Goal: Use online tool/utility: Utilize a website feature to perform a specific function

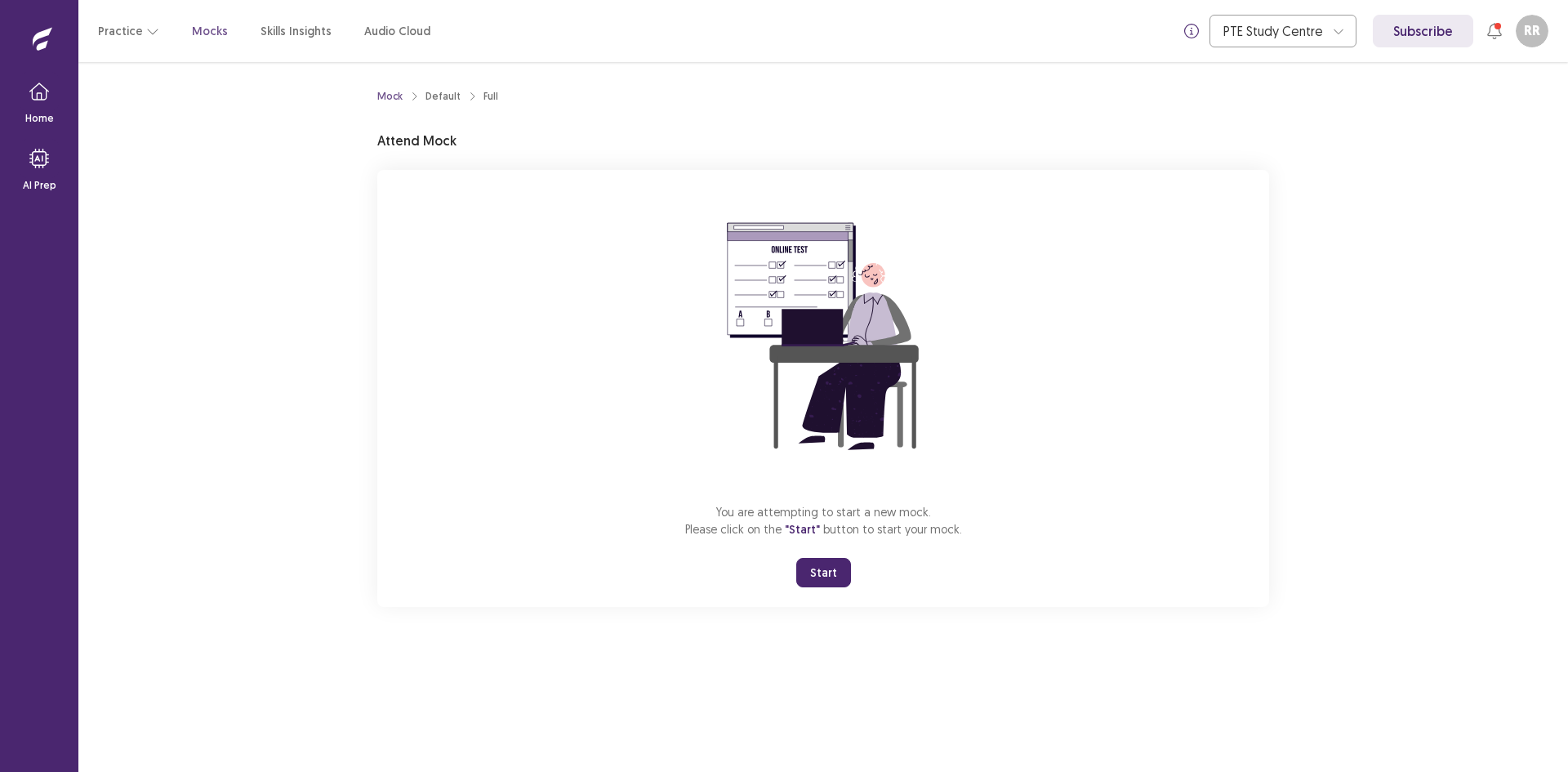
click at [826, 578] on button "Start" at bounding box center [824, 573] width 55 height 29
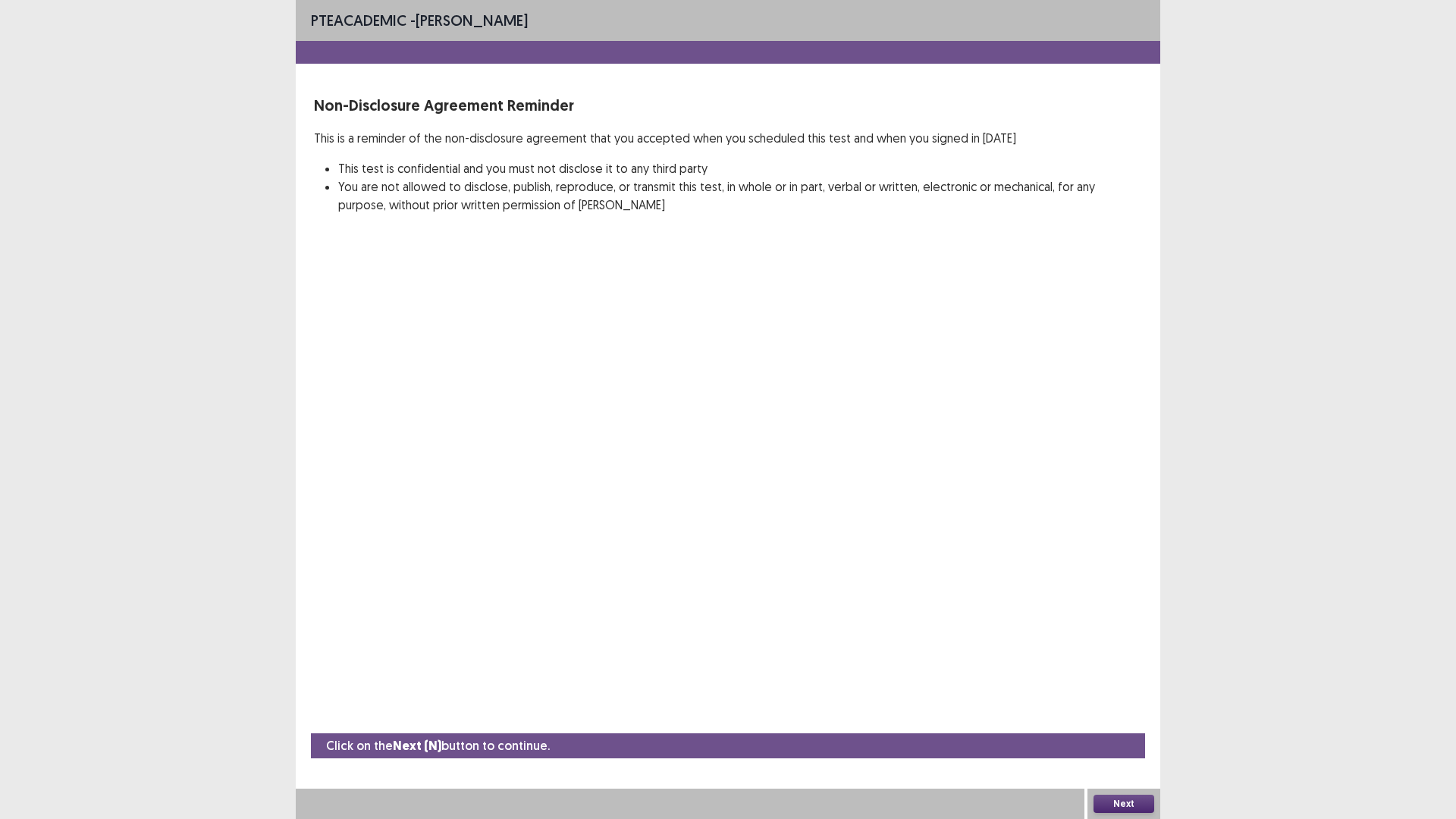
click at [1132, 716] on button "Next" at bounding box center [1124, 803] width 61 height 18
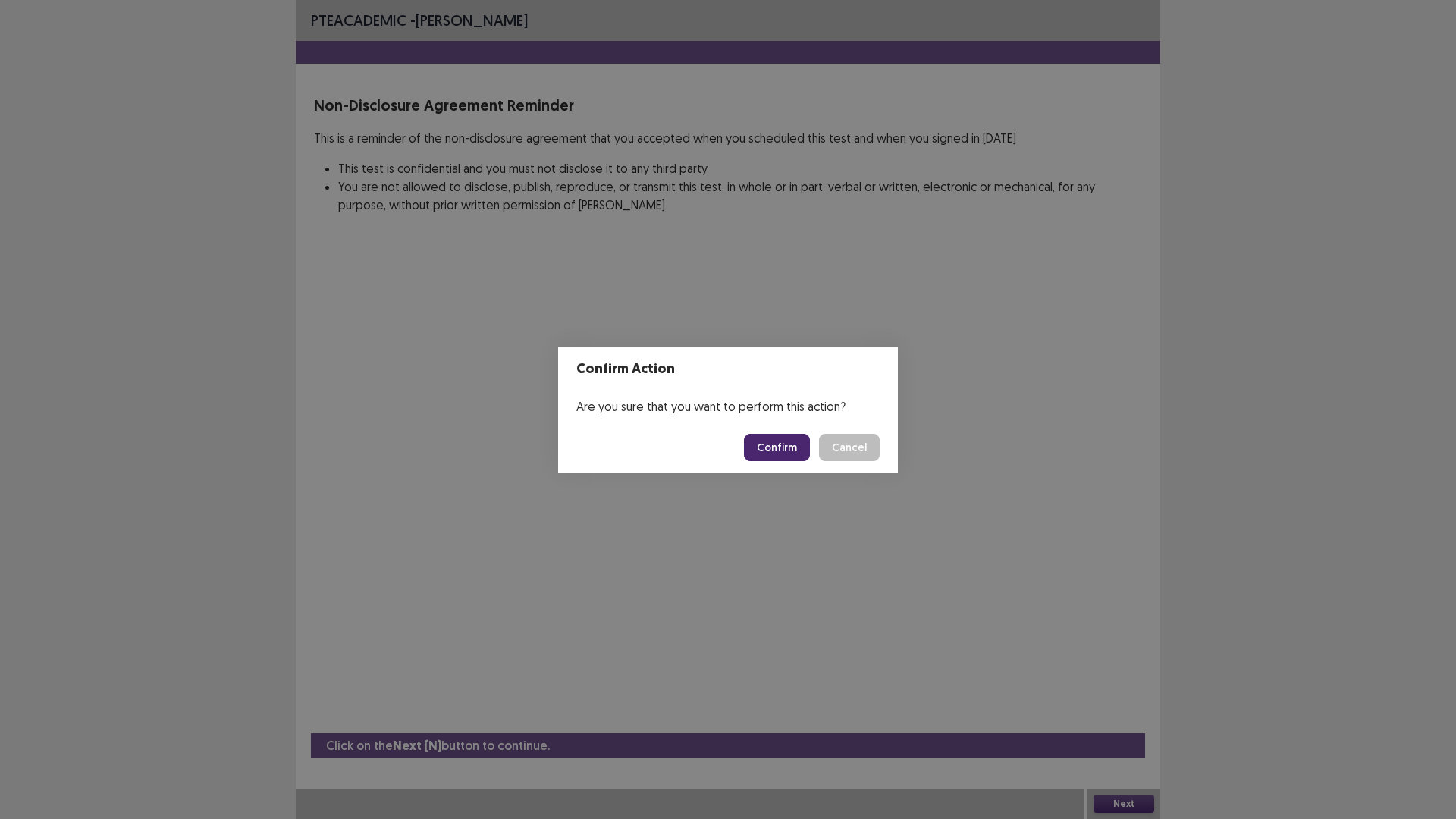
click at [784, 444] on button "Confirm" at bounding box center [776, 447] width 66 height 27
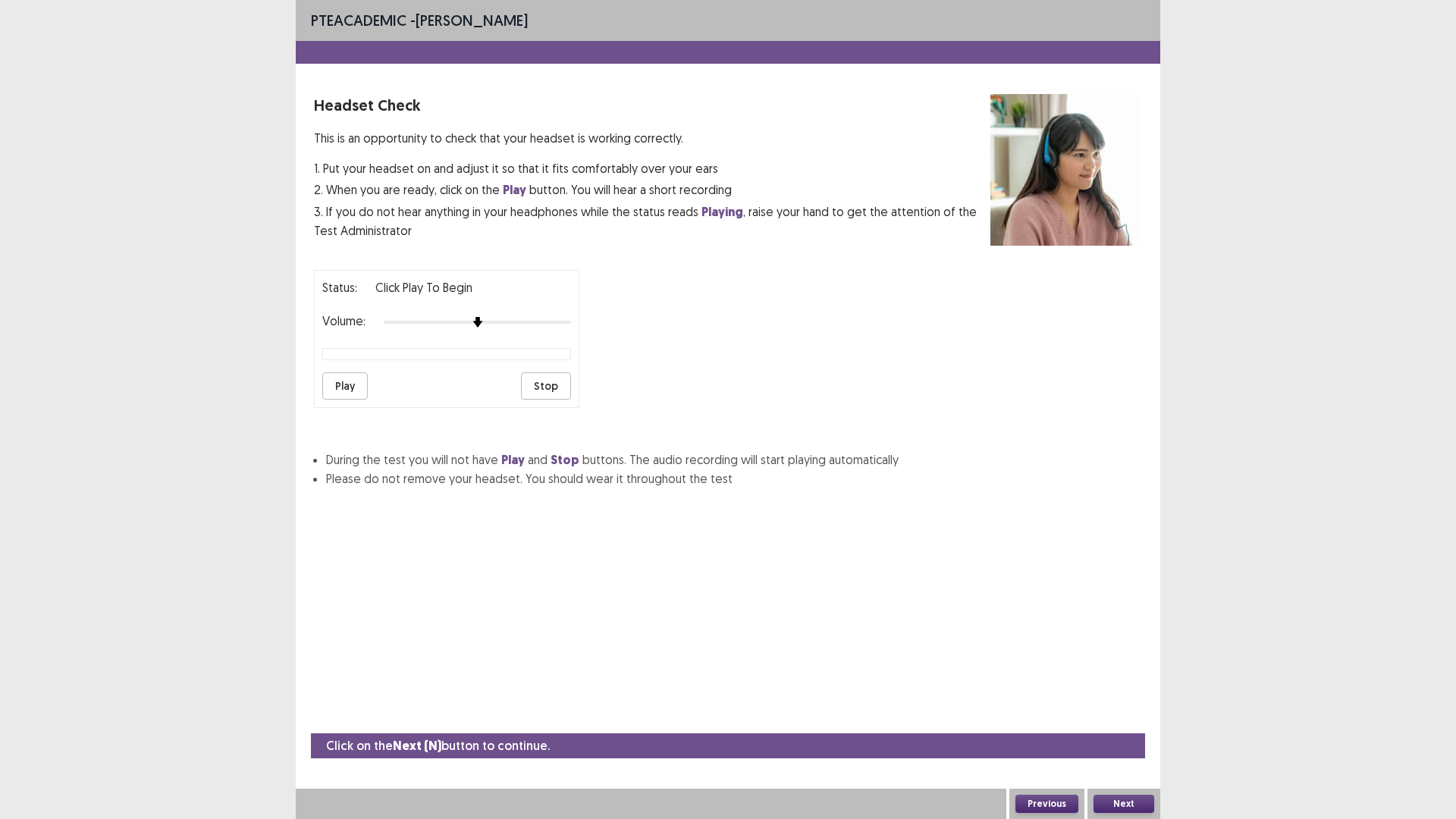
click at [1127, 716] on button "Next" at bounding box center [1124, 803] width 61 height 18
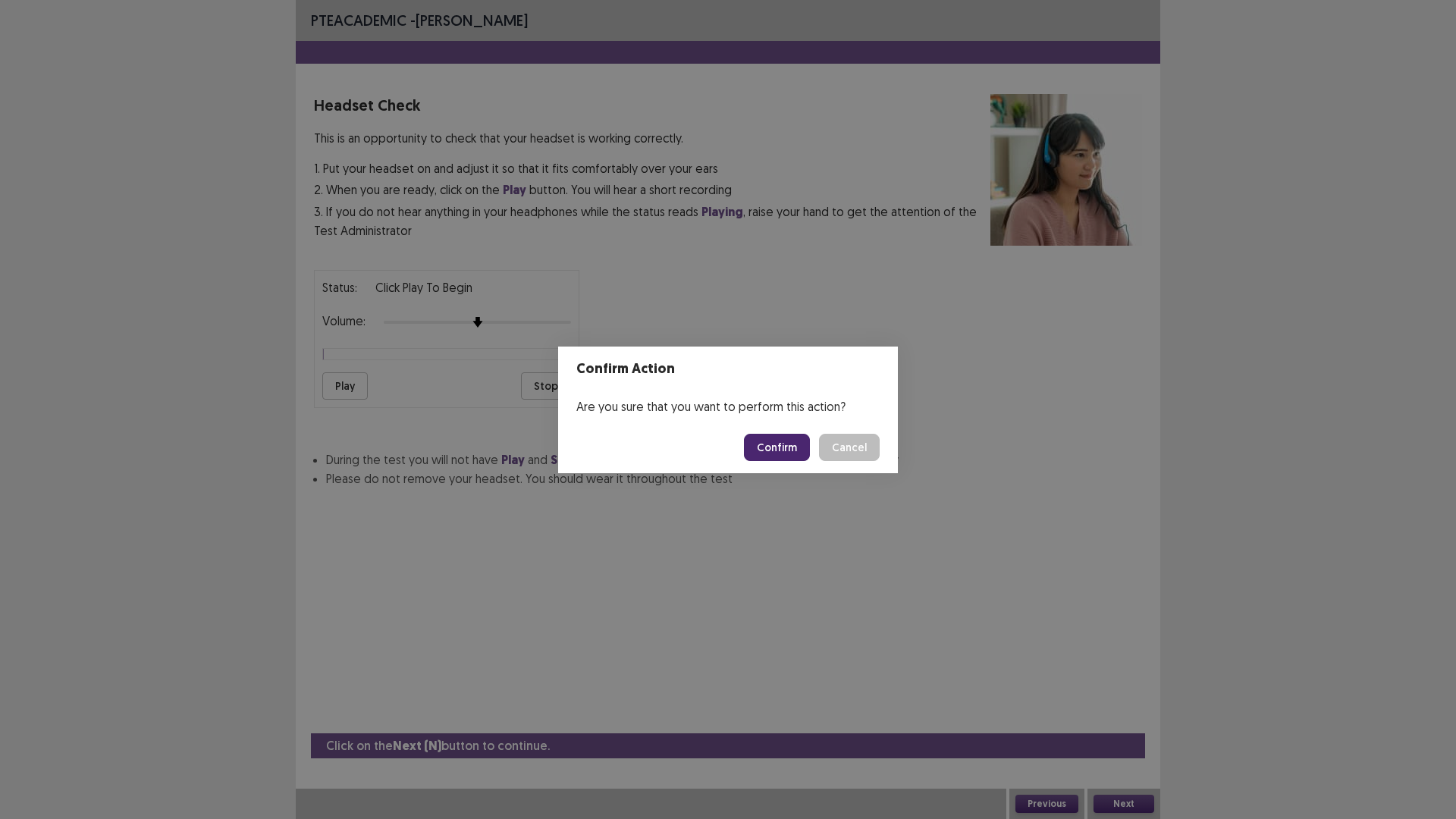
click at [782, 456] on button "Confirm" at bounding box center [776, 447] width 66 height 27
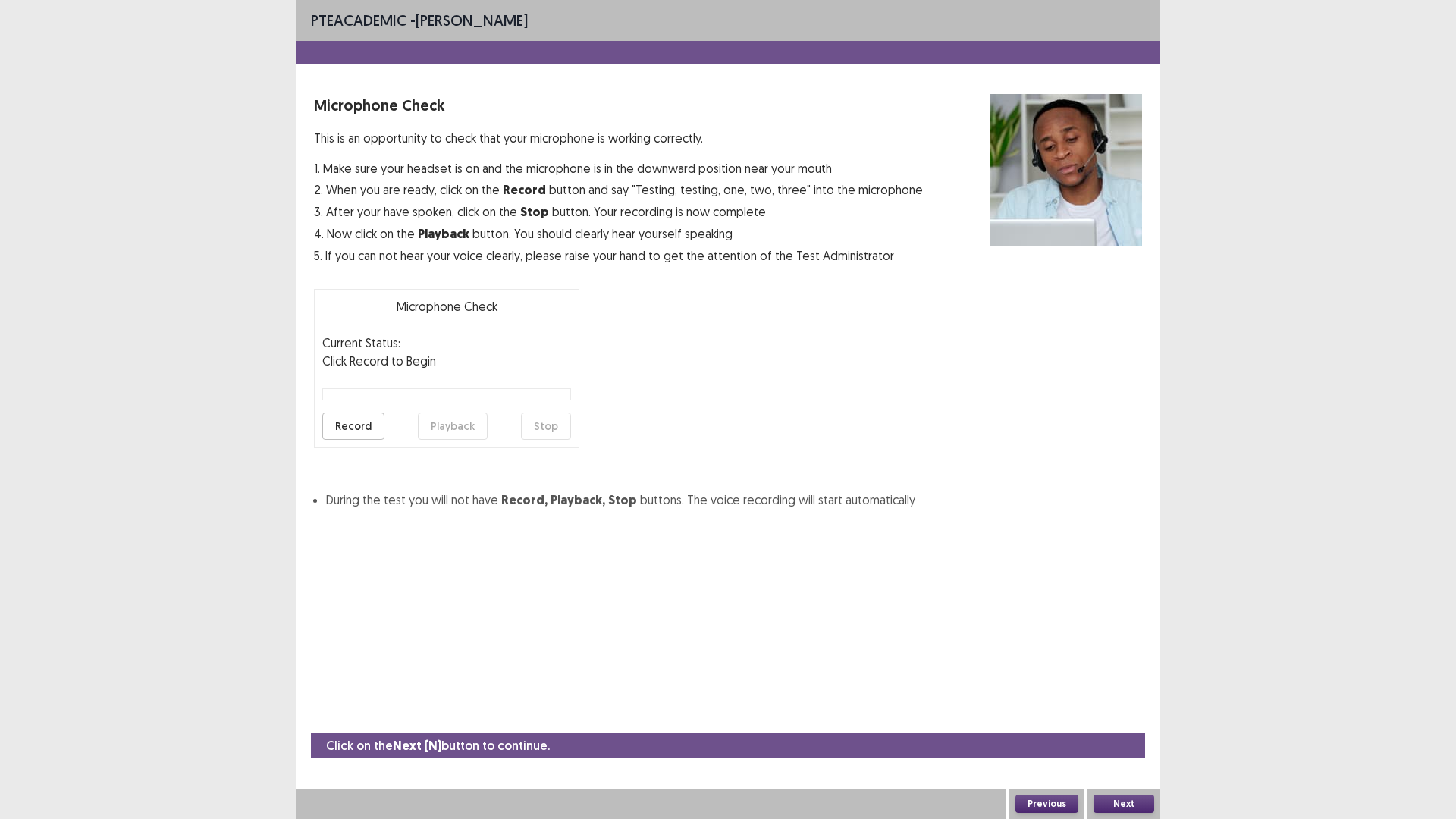
click at [367, 433] on button "Record" at bounding box center [353, 425] width 62 height 27
click at [549, 428] on button "Stop" at bounding box center [546, 425] width 50 height 27
click at [427, 425] on button "Playback" at bounding box center [453, 425] width 70 height 27
click at [465, 434] on button "Playback" at bounding box center [453, 425] width 70 height 27
click at [458, 430] on button "Playback" at bounding box center [453, 425] width 70 height 27
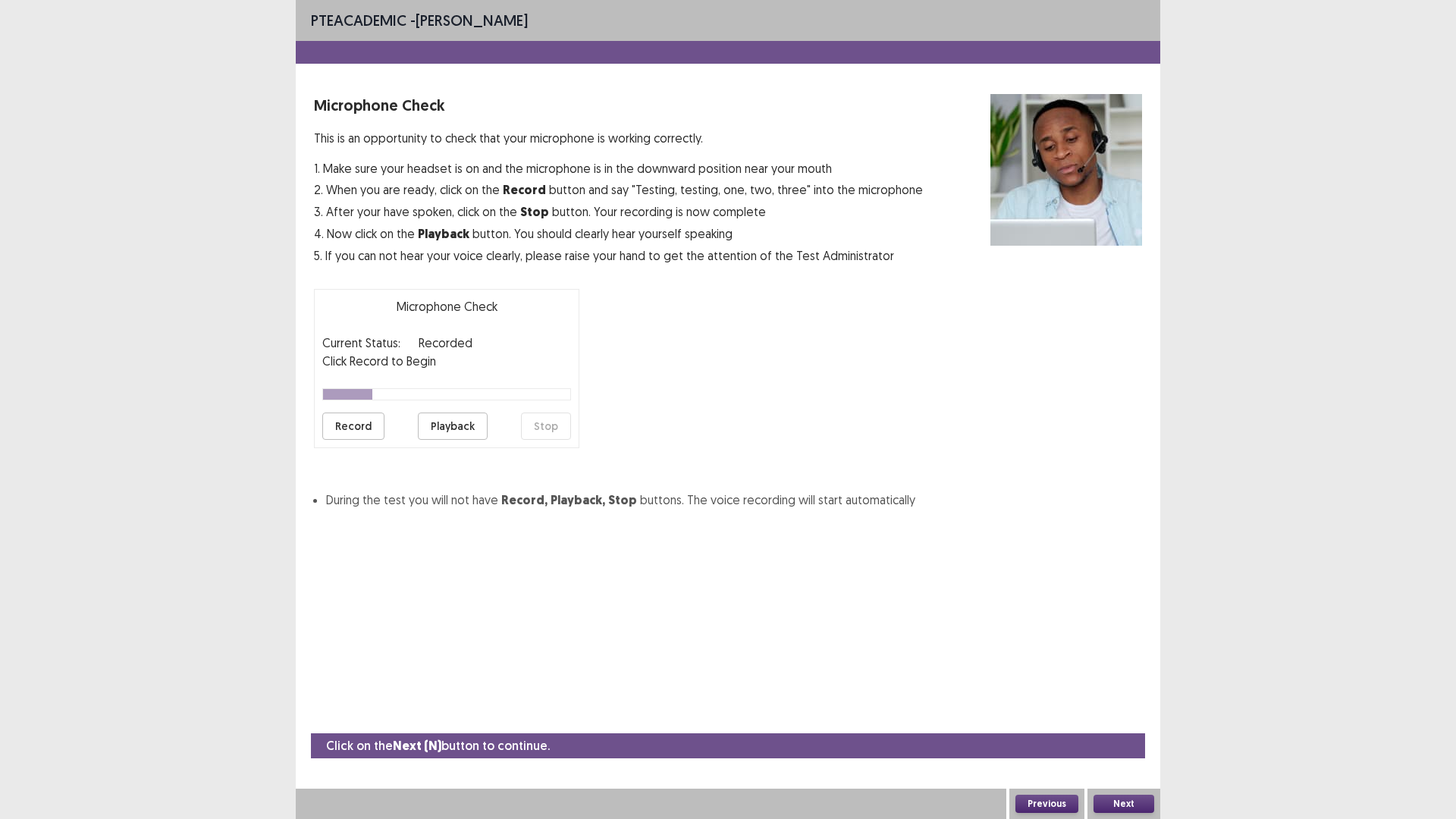
click at [439, 431] on button "Playback" at bounding box center [453, 425] width 70 height 27
click at [450, 429] on button "Playback" at bounding box center [453, 425] width 70 height 27
click at [703, 653] on div "PTE academic - [PERSON_NAME] Microphone Check This is an opportunity to check t…" at bounding box center [728, 410] width 865 height 819
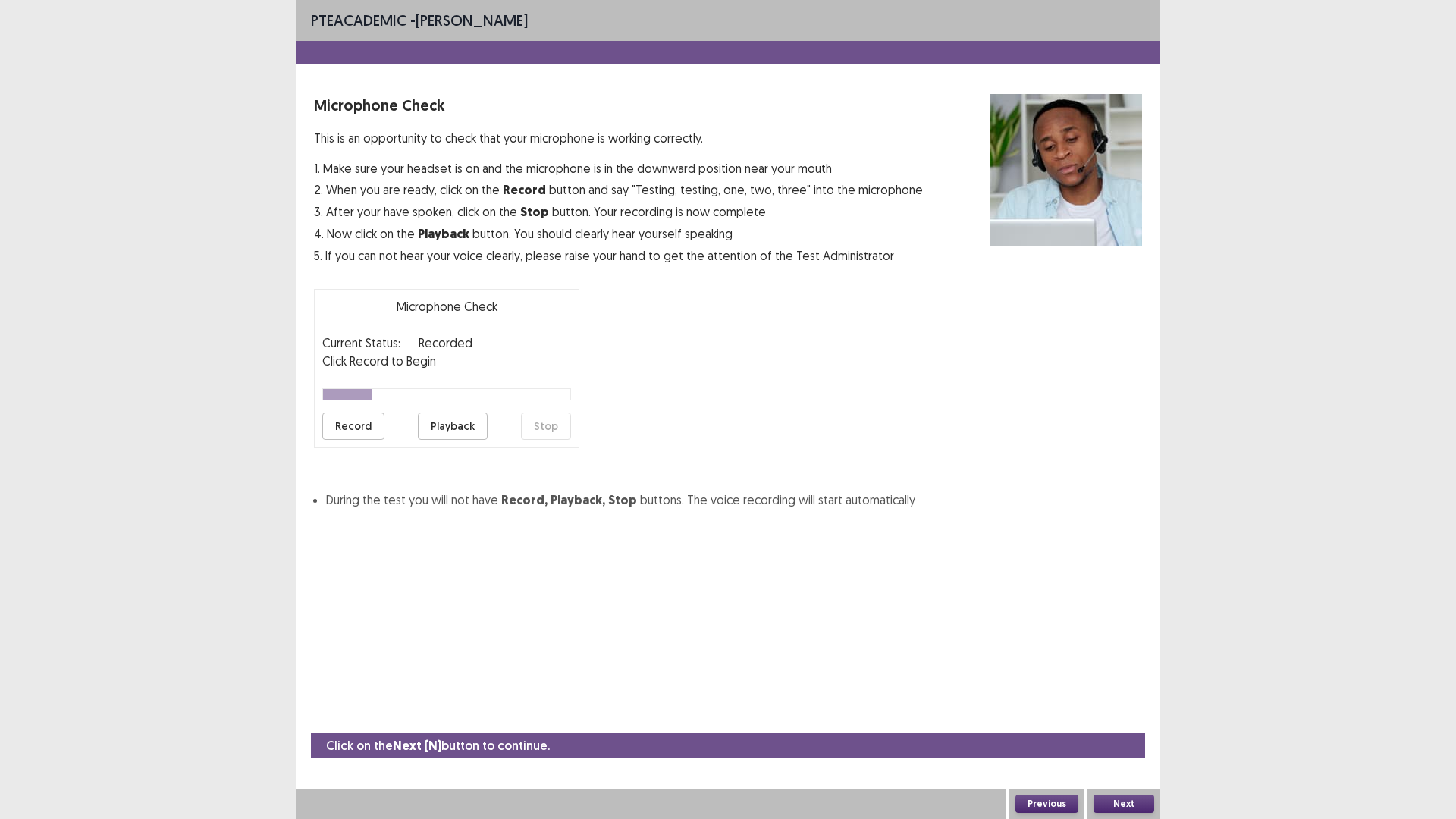
click at [358, 426] on button "Record" at bounding box center [353, 425] width 62 height 27
click at [540, 430] on button "Stop" at bounding box center [546, 425] width 50 height 27
click at [453, 420] on button "Playback" at bounding box center [453, 425] width 70 height 27
click at [452, 431] on button "Playback" at bounding box center [453, 425] width 70 height 27
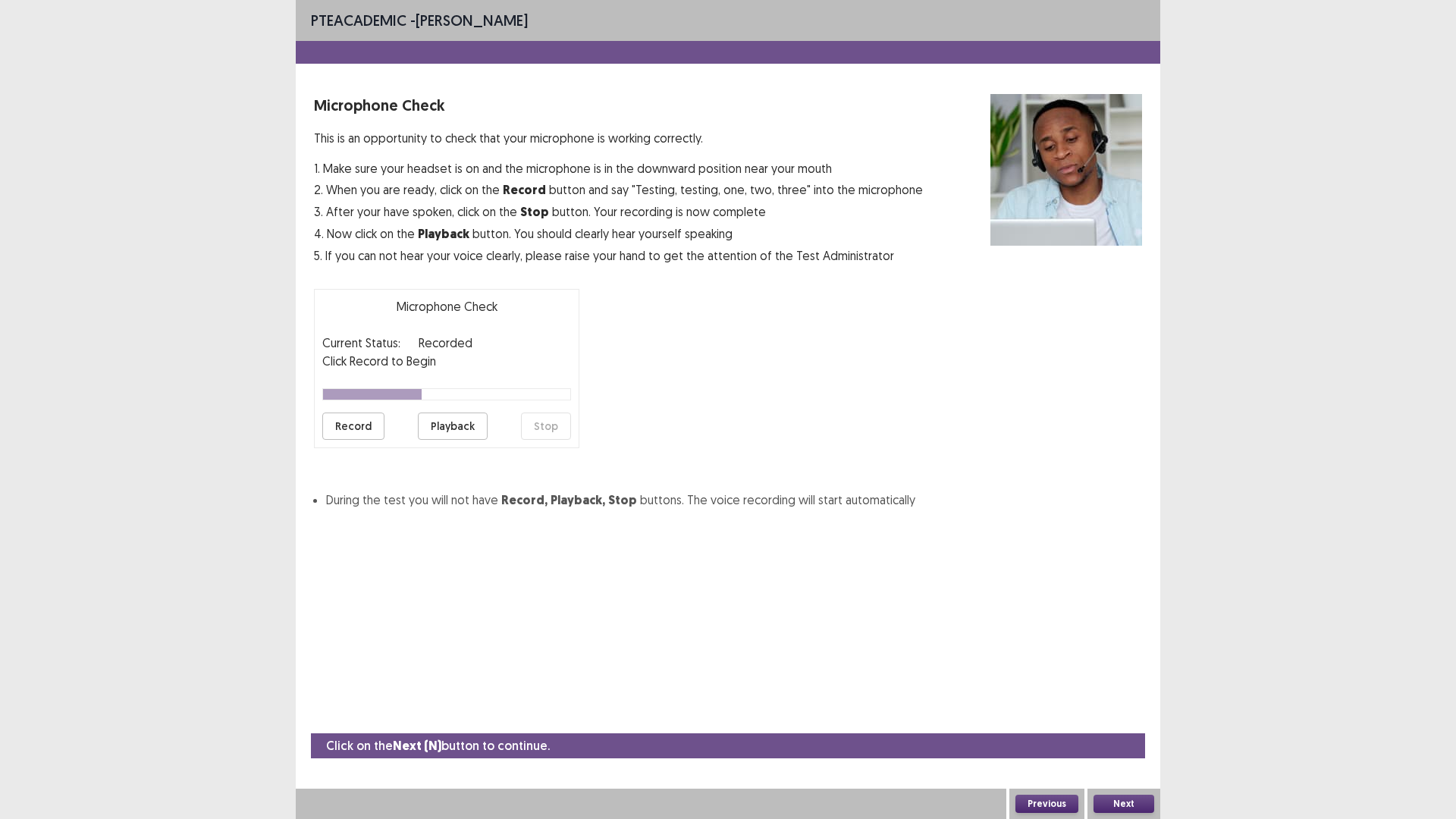
click at [452, 431] on button "Playback" at bounding box center [453, 425] width 70 height 27
click at [1127, 716] on button "Next" at bounding box center [1124, 803] width 61 height 18
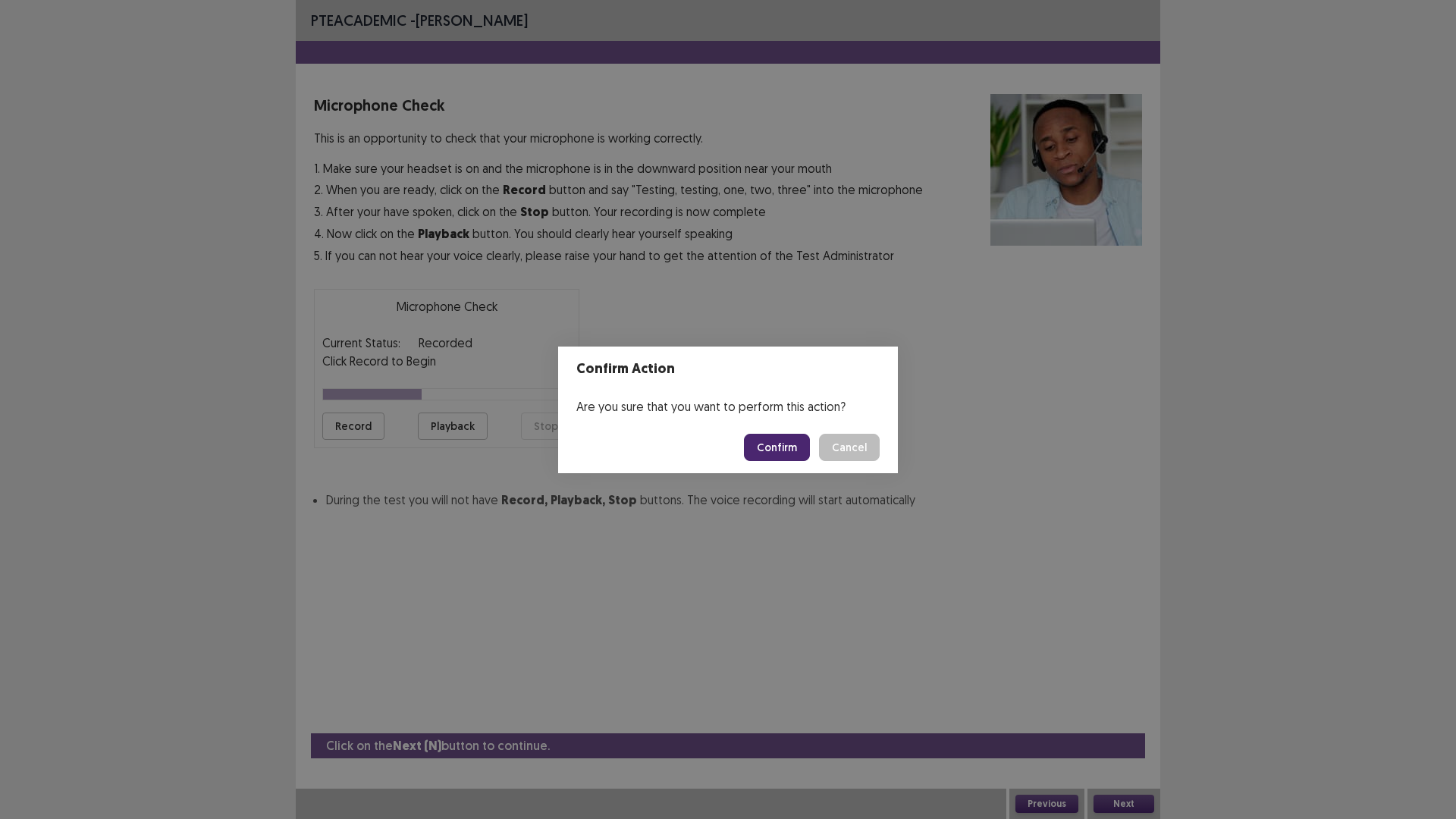
click at [777, 454] on button "Confirm" at bounding box center [776, 447] width 66 height 27
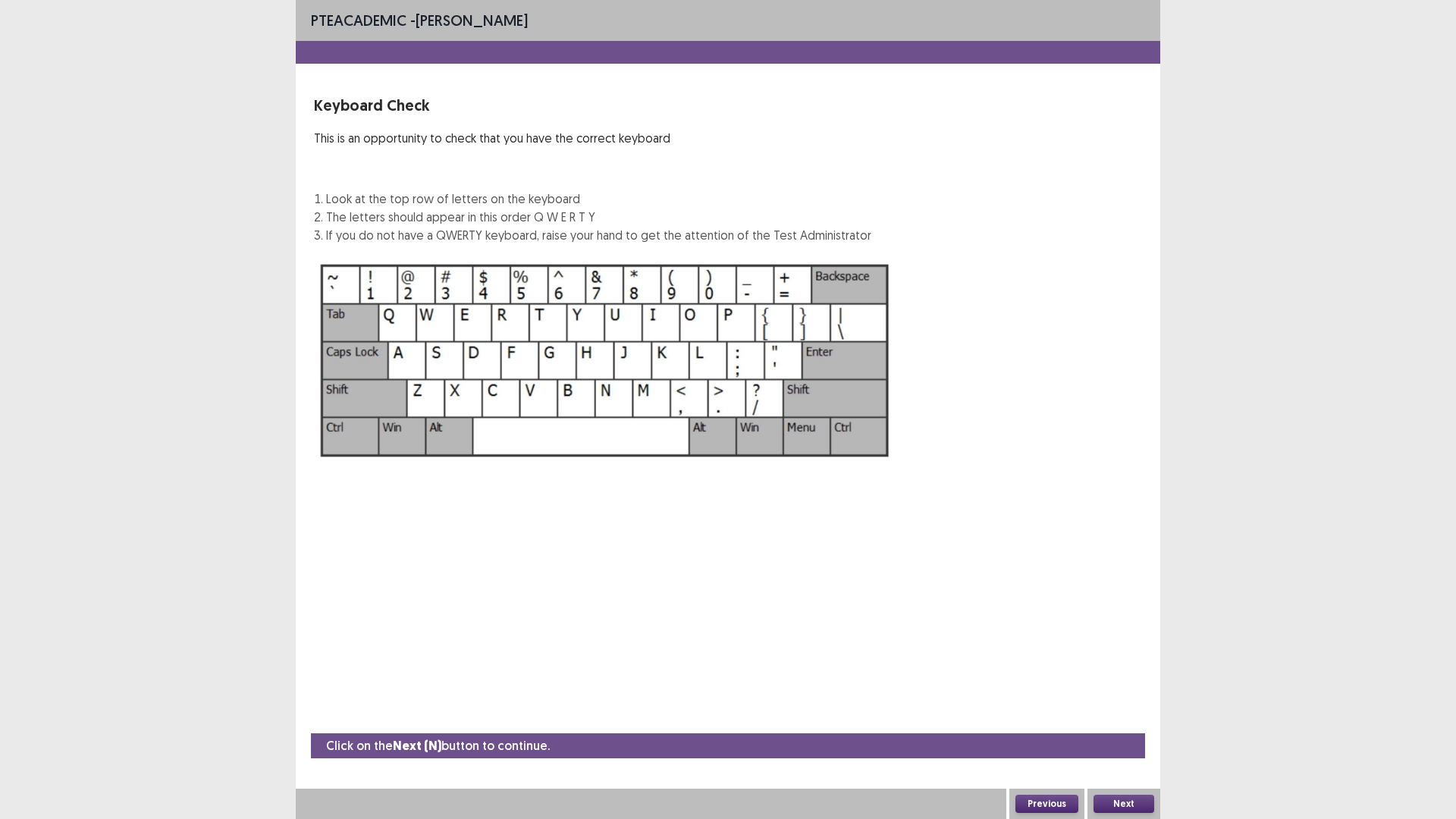
click at [1121, 716] on button "Next" at bounding box center [1124, 803] width 61 height 18
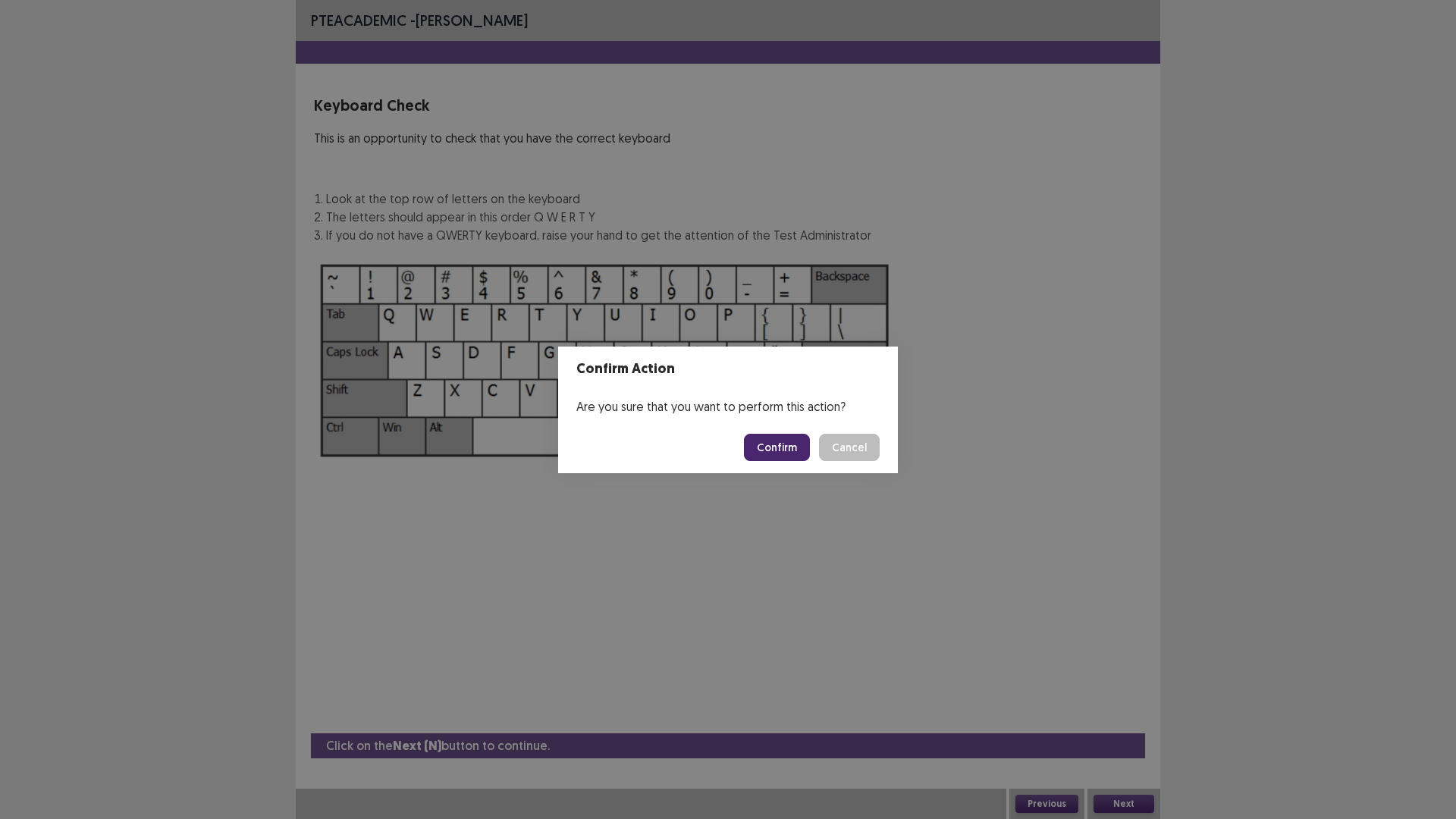
click at [787, 455] on button "Confirm" at bounding box center [776, 447] width 66 height 27
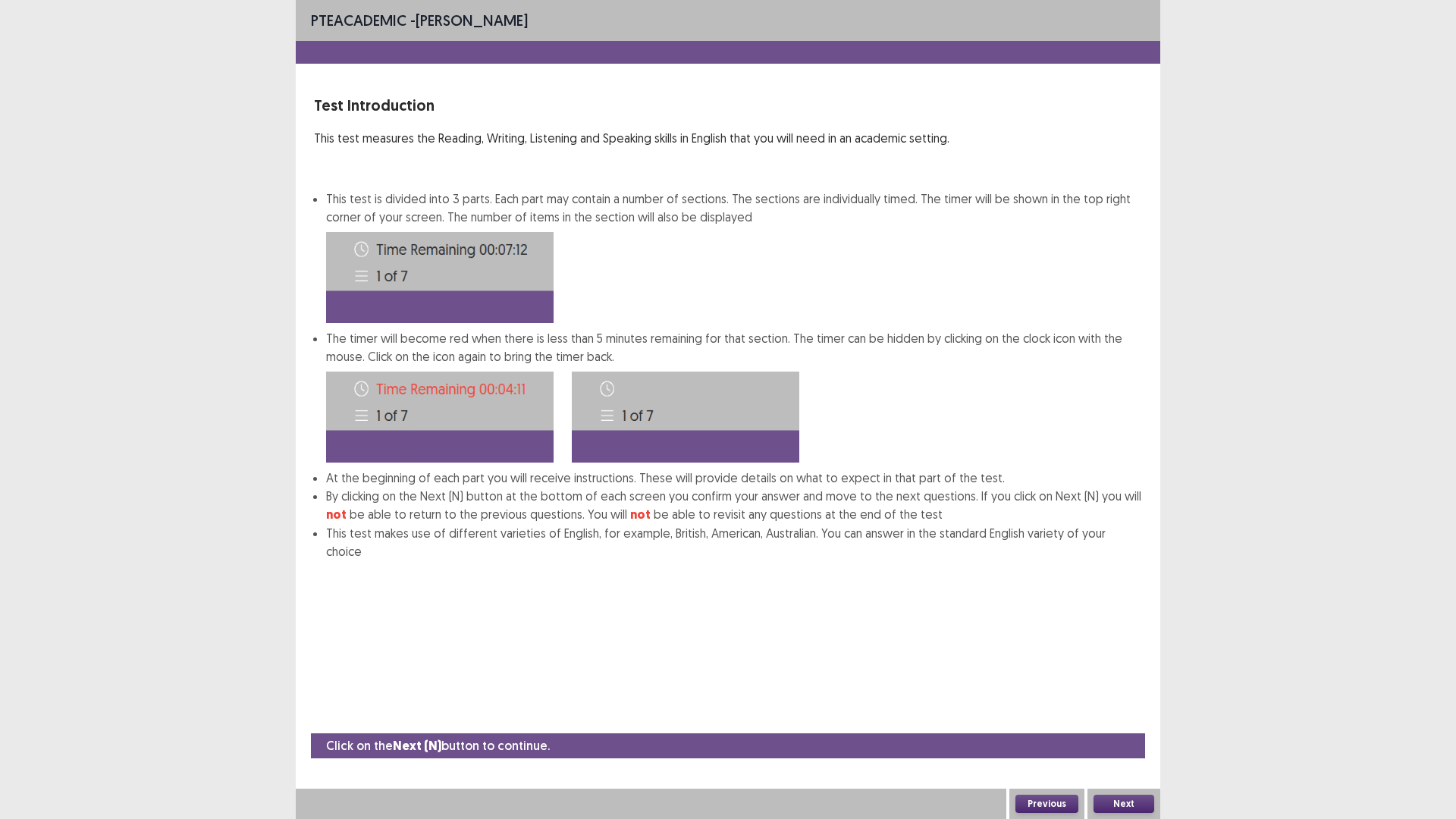
click at [1111, 716] on button "Next" at bounding box center [1124, 803] width 61 height 18
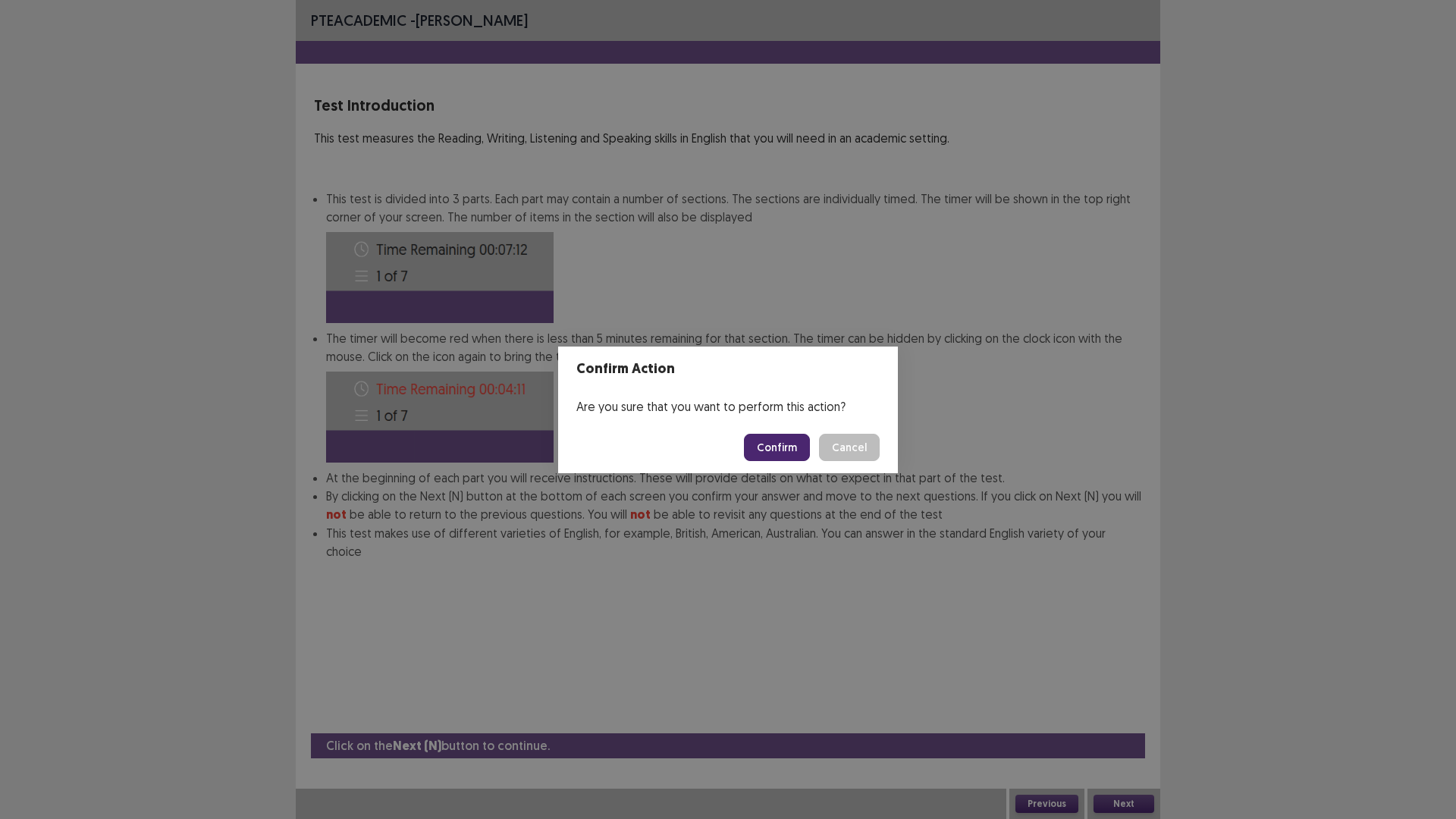
click at [768, 444] on button "Confirm" at bounding box center [776, 447] width 66 height 27
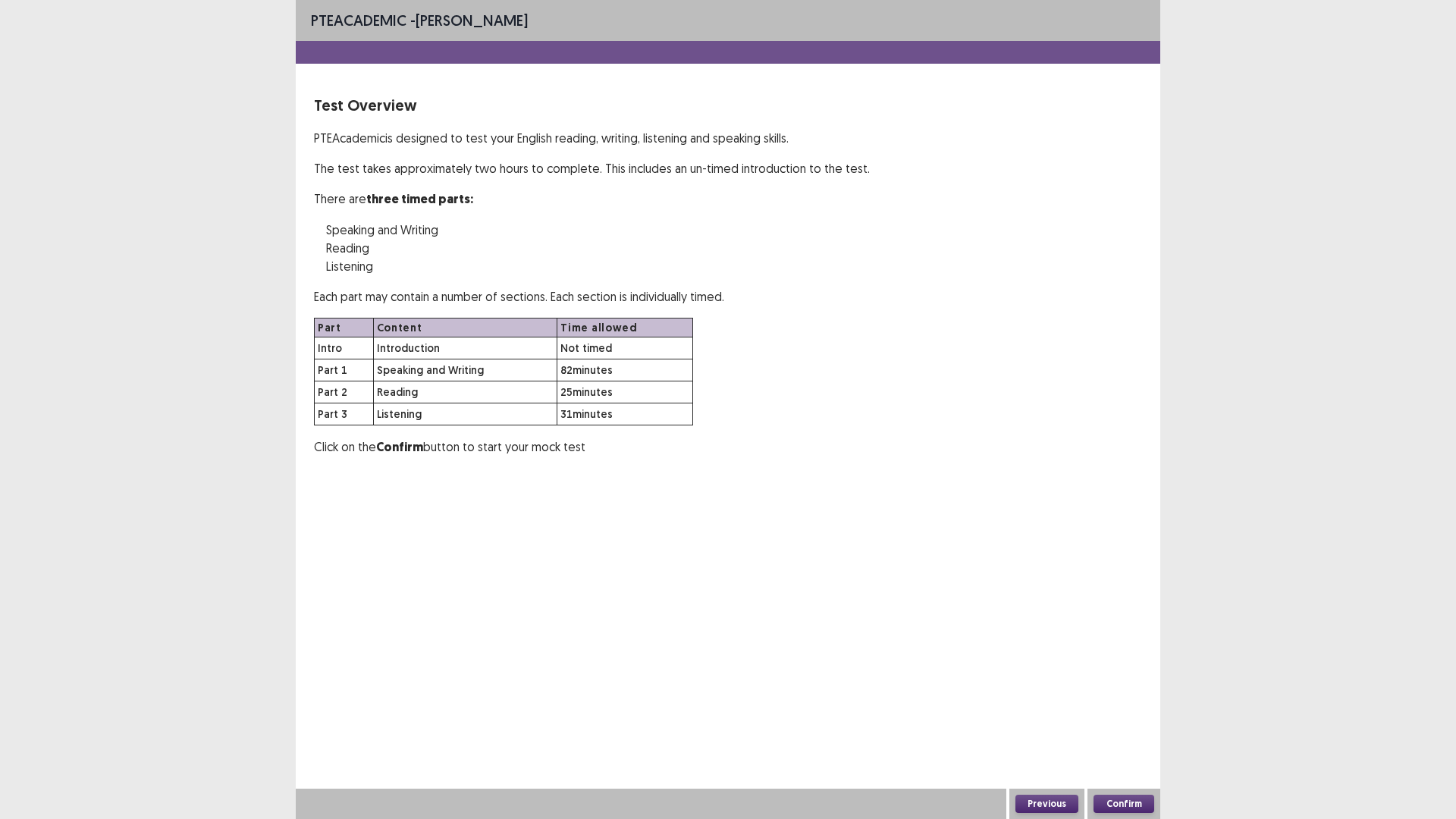
click at [1118, 716] on button "Confirm" at bounding box center [1124, 803] width 61 height 18
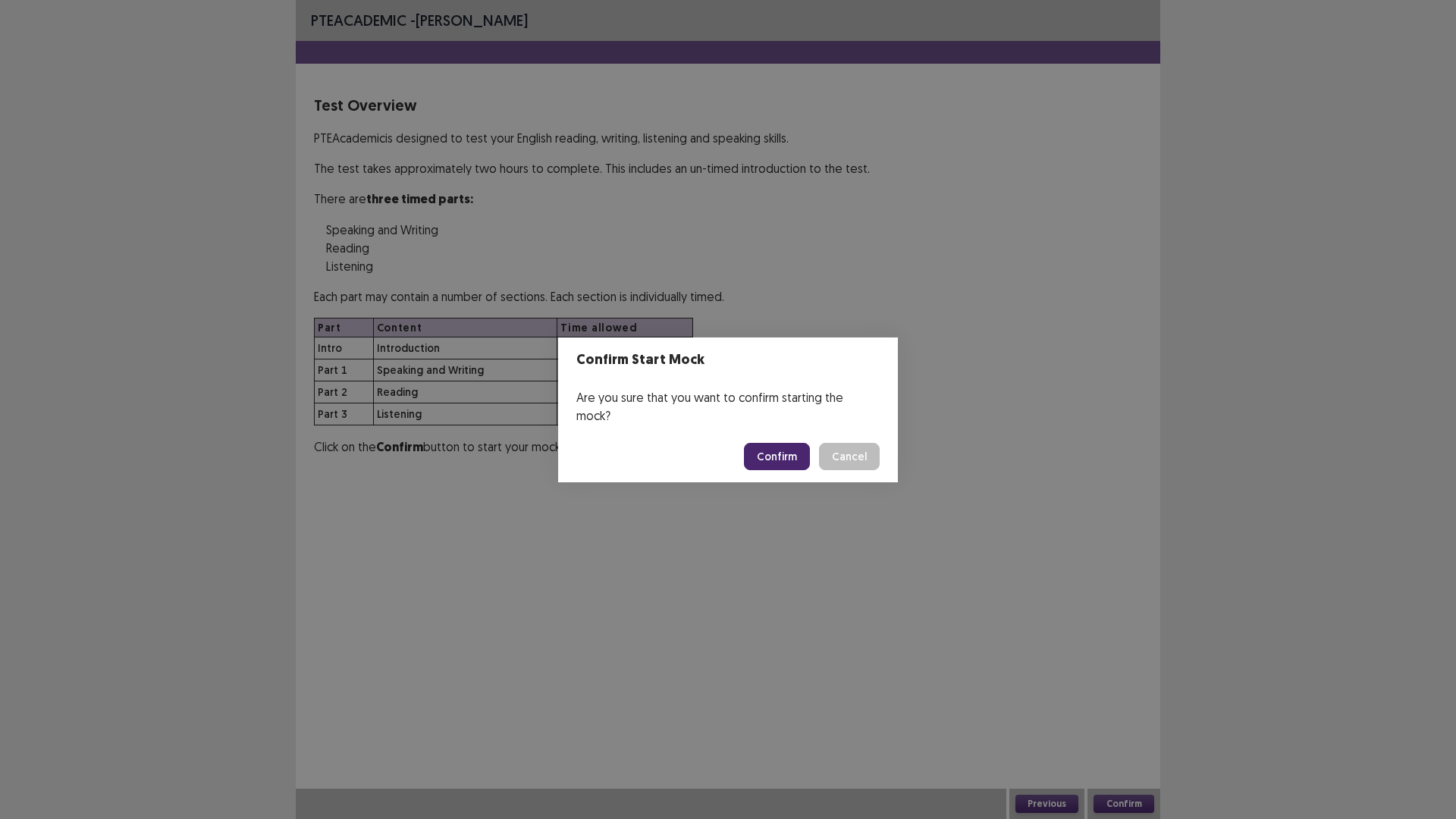
click at [785, 446] on button "Confirm" at bounding box center [776, 456] width 66 height 27
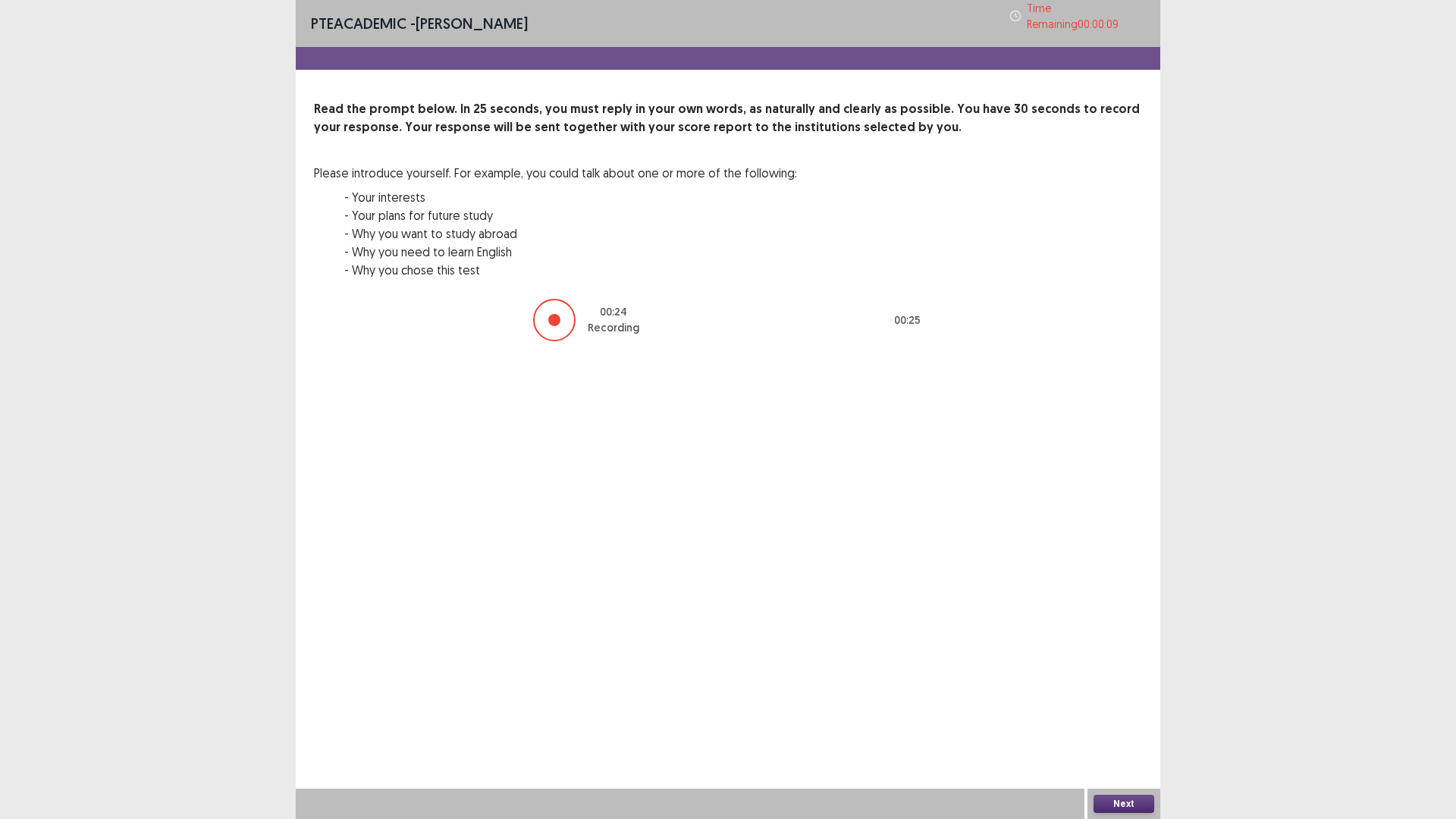
click at [1126, 716] on button "Next" at bounding box center [1124, 803] width 61 height 18
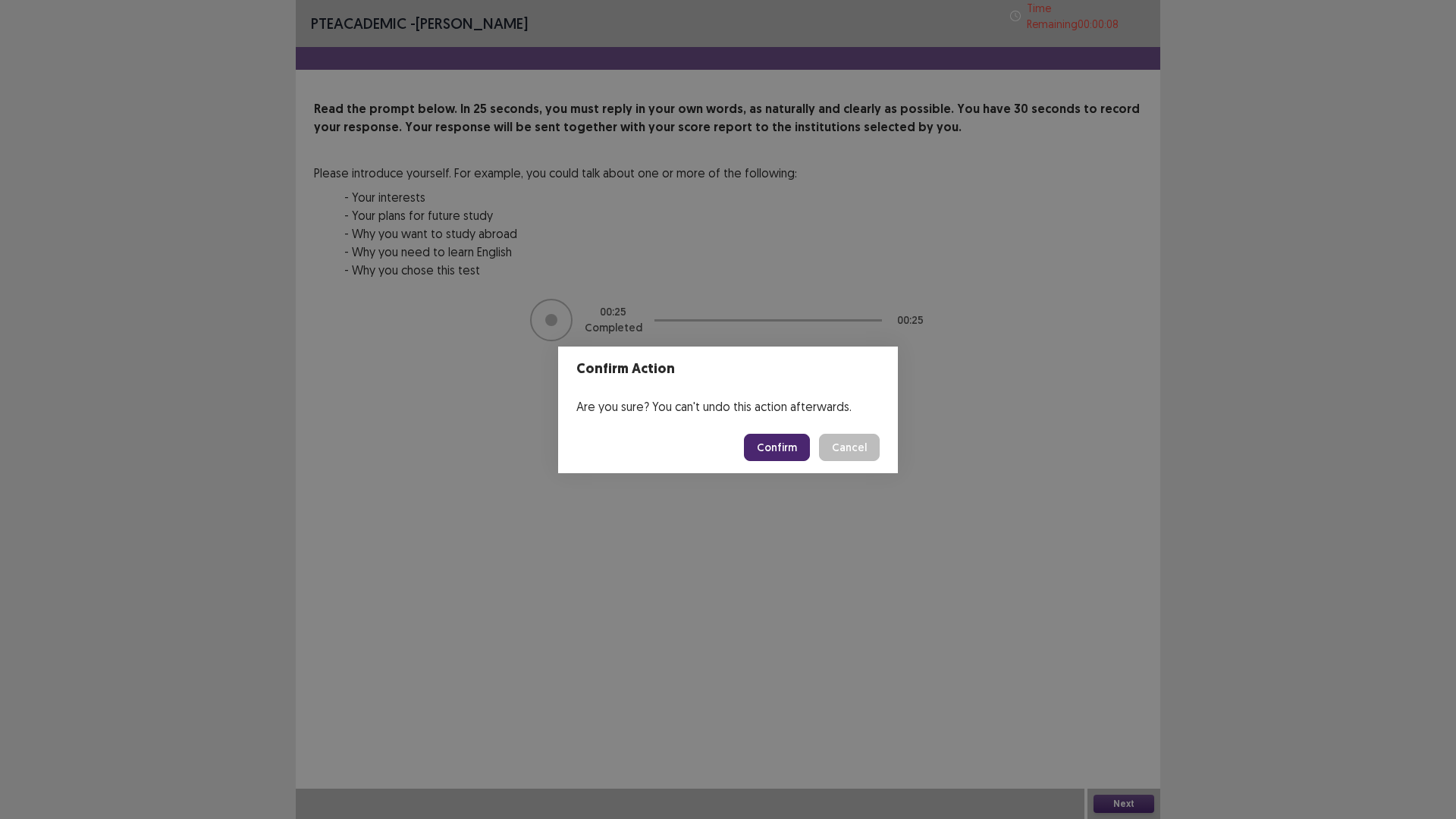
click at [798, 447] on button "Confirm" at bounding box center [776, 447] width 66 height 27
